Goal: Answer question/provide support

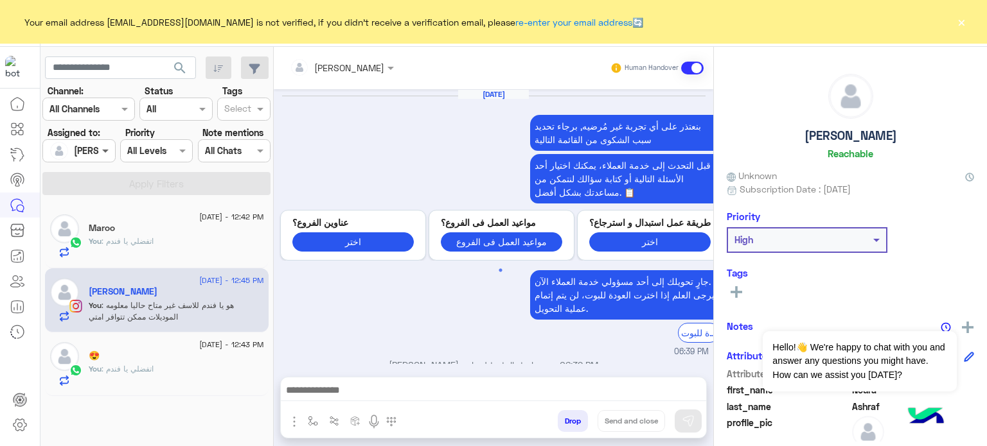
click at [105, 151] on span at bounding box center [107, 150] width 16 height 13
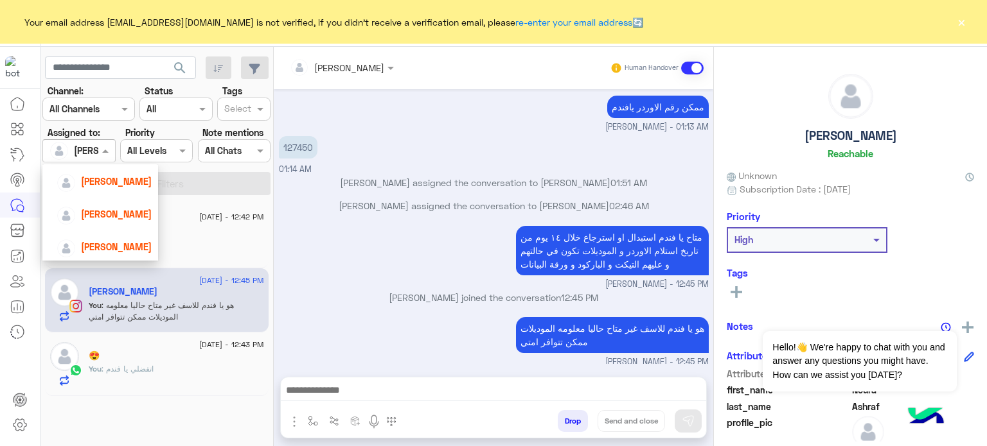
scroll to position [83, 0]
click at [115, 232] on div "[PERSON_NAME]" at bounding box center [104, 243] width 95 height 22
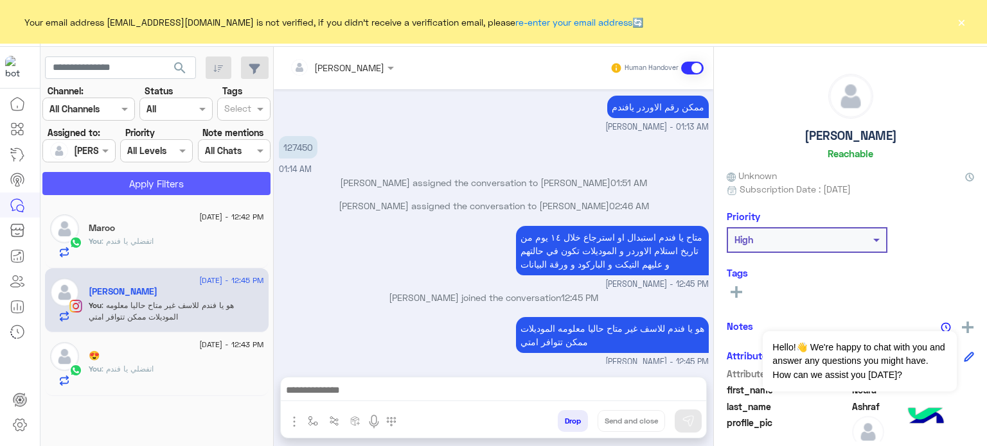
click at [165, 186] on button "Apply Filters" at bounding box center [156, 183] width 228 height 23
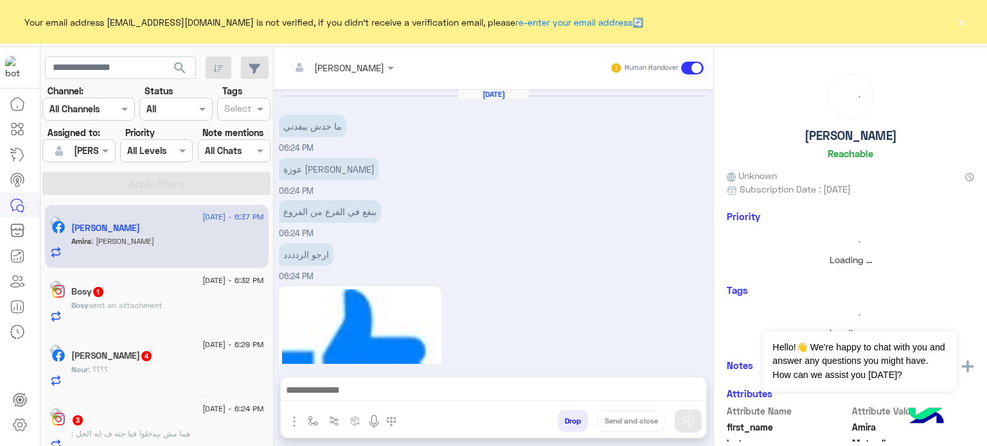
scroll to position [619, 0]
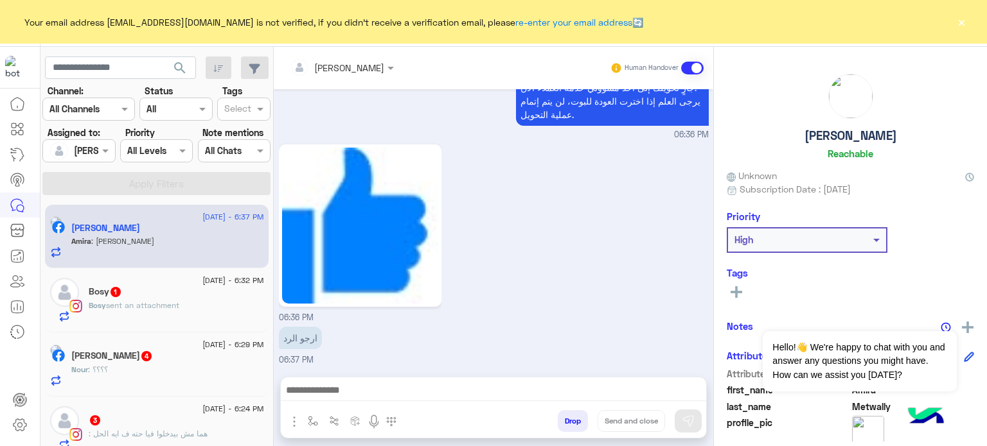
drag, startPoint x: 268, startPoint y: 215, endPoint x: 272, endPoint y: 227, distance: 12.4
click at [272, 227] on mat-drawer-container "search Channel: Channel All Channels Status Channel All Tags Select Assigned to…" at bounding box center [513, 249] width 947 height 405
click at [273, 227] on mat-drawer "[PERSON_NAME] Human Handover [DATE] ما حدش بيفدني 06:24 PM عوزة ارجع بنطلون 06:…" at bounding box center [630, 249] width 714 height 405
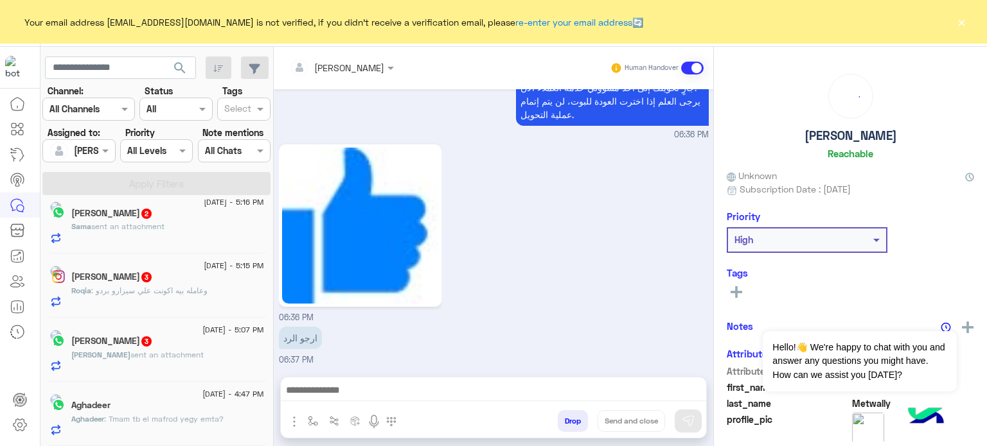
scroll to position [6, 0]
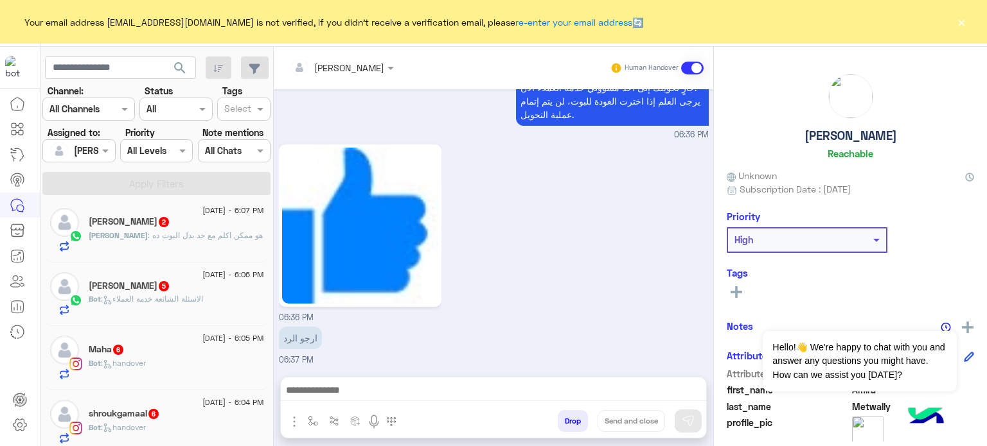
click at [477, 298] on div "06:36 PM" at bounding box center [494, 232] width 430 height 183
click at [271, 234] on div "[DATE] - 6:20 PM [PERSON_NAME] [PERSON_NAME] (Agent) : حضرتك عايزه فرع ايه [DAT…" at bounding box center [156, 325] width 233 height 251
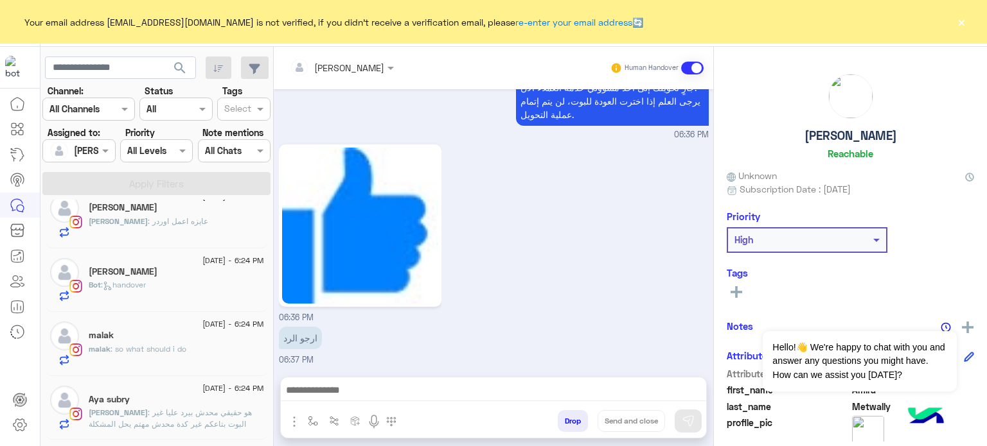
scroll to position [768, 0]
